Goal: Navigation & Orientation: Find specific page/section

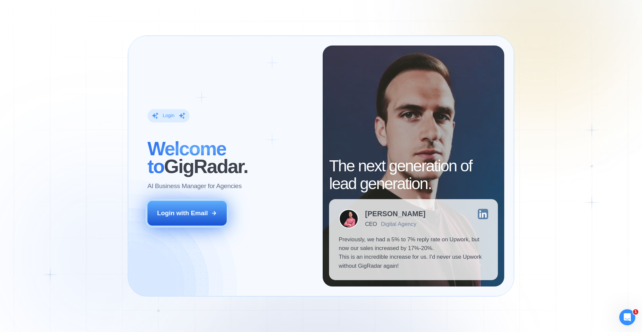
click at [187, 216] on div "Login with Email" at bounding box center [182, 213] width 51 height 9
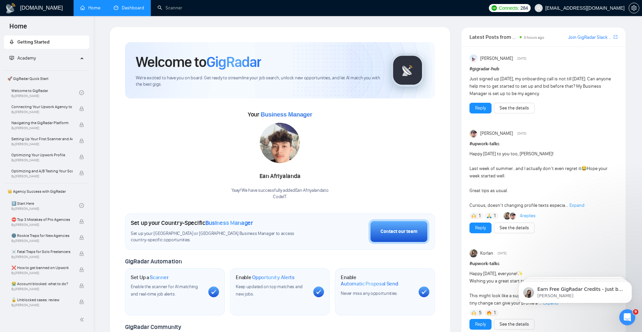
click at [132, 6] on link "Dashboard" at bounding box center [129, 8] width 30 height 6
